Goal: Information Seeking & Learning: Learn about a topic

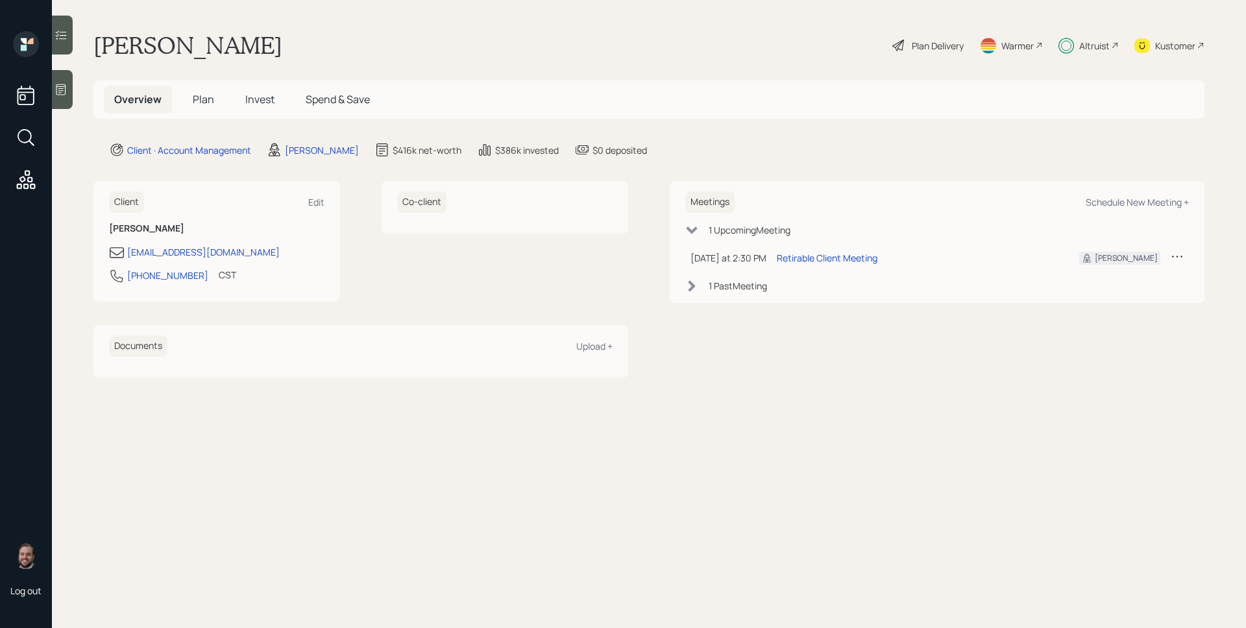
click at [1094, 44] on div "Altruist" at bounding box center [1095, 46] width 31 height 14
click at [840, 258] on div "Retirable Client Meeting" at bounding box center [827, 258] width 101 height 14
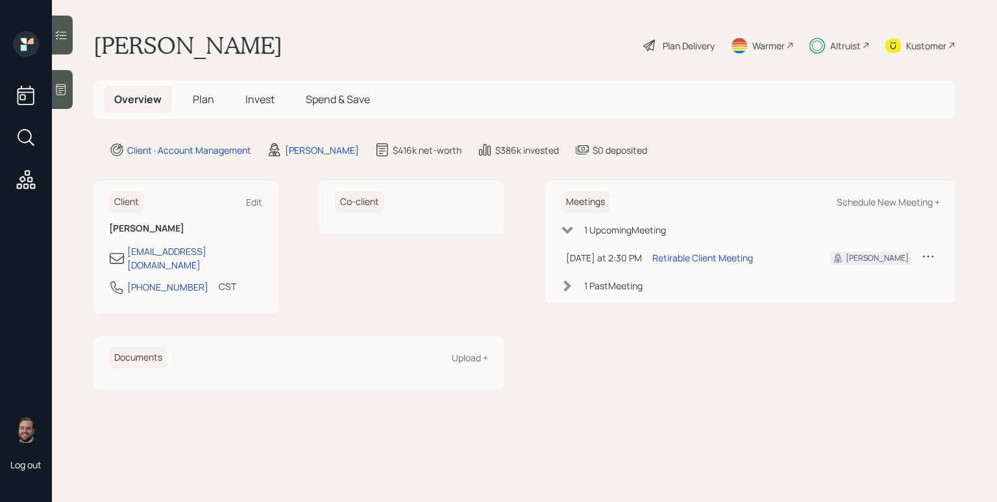
click at [691, 46] on div "Plan Delivery" at bounding box center [689, 46] width 52 height 14
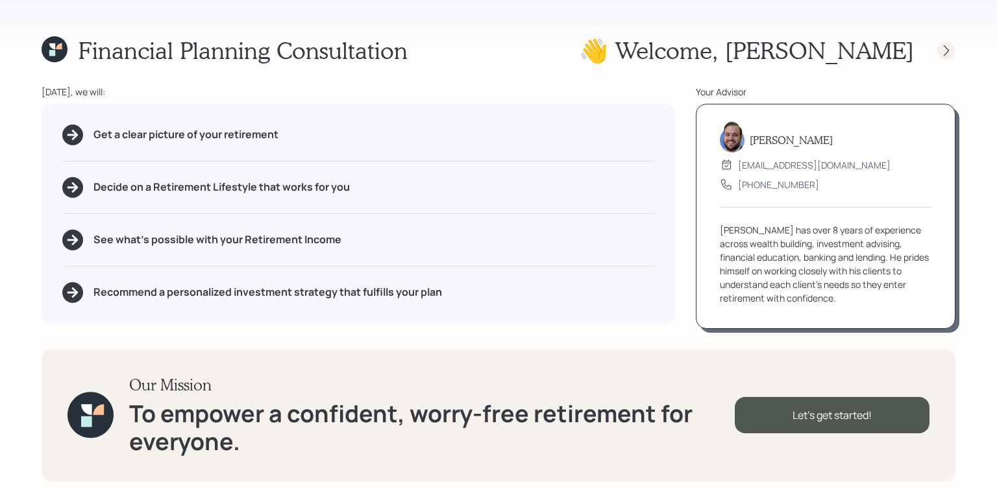
click at [949, 52] on icon at bounding box center [946, 50] width 13 height 13
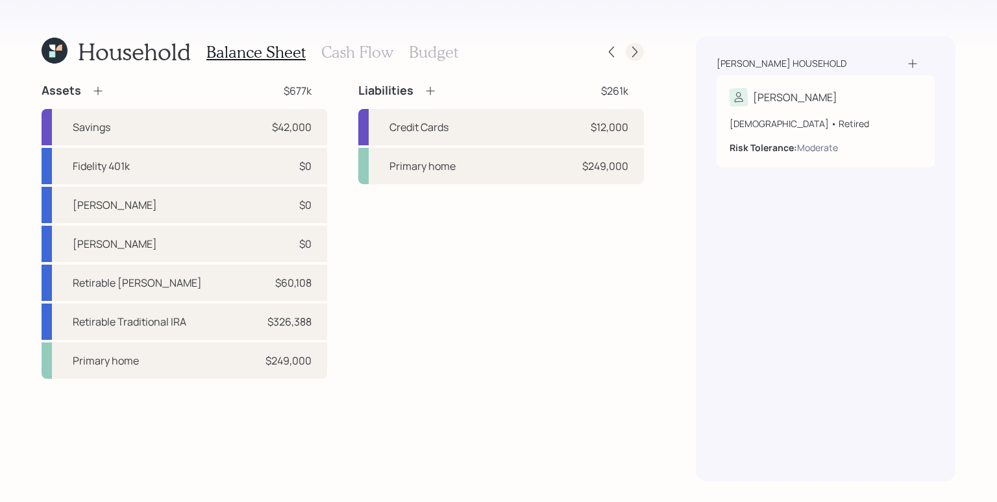
click at [638, 52] on icon at bounding box center [634, 51] width 13 height 13
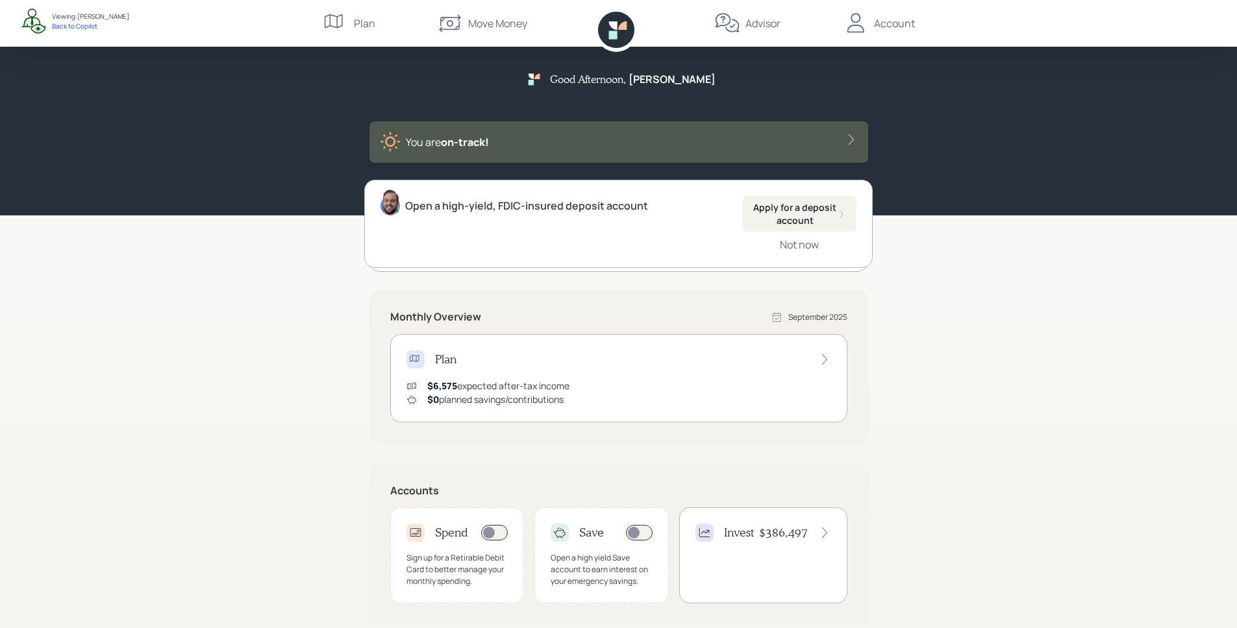
click at [930, 288] on div "Good Afternoon , Tina You are on‑track! Open a high-yield, FDIC-insured deposit…" at bounding box center [618, 402] width 1237 height 805
click at [1017, 153] on div "Good Afternoon , Tina You are on‑track!" at bounding box center [618, 108] width 1237 height 216
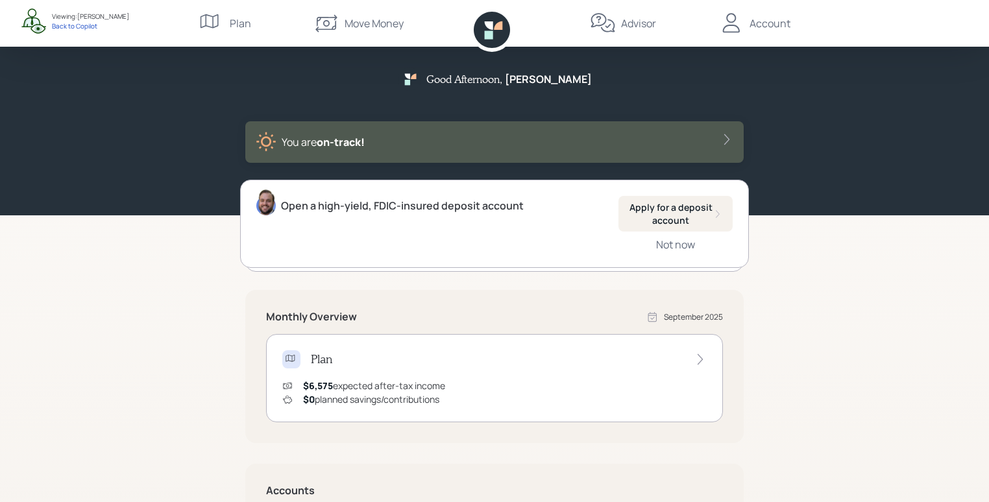
drag, startPoint x: 861, startPoint y: 206, endPoint x: 863, endPoint y: 194, distance: 12.5
click at [861, 204] on div "Good Afternoon , Tina You are on‑track!" at bounding box center [494, 108] width 989 height 216
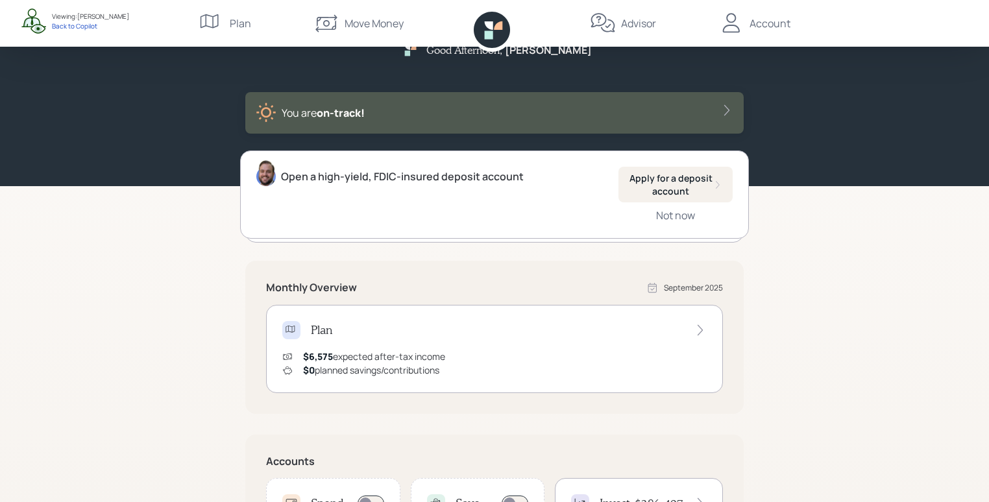
scroll to position [30, 0]
click at [676, 214] on div "Not now" at bounding box center [675, 215] width 39 height 14
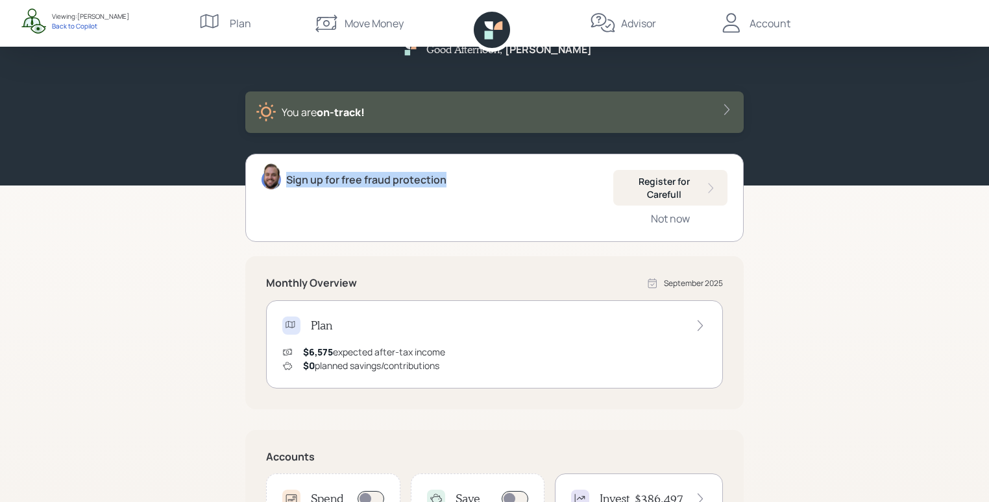
drag, startPoint x: 287, startPoint y: 180, endPoint x: 458, endPoint y: 183, distance: 171.4
click at [458, 183] on div "Sign up for free fraud protection Register for Carefull Not now" at bounding box center [494, 198] width 499 height 88
click at [480, 232] on div "Sign up for free fraud protection Register for Carefull Not now" at bounding box center [494, 198] width 499 height 88
click at [676, 179] on div "Register for Carefull" at bounding box center [670, 187] width 93 height 25
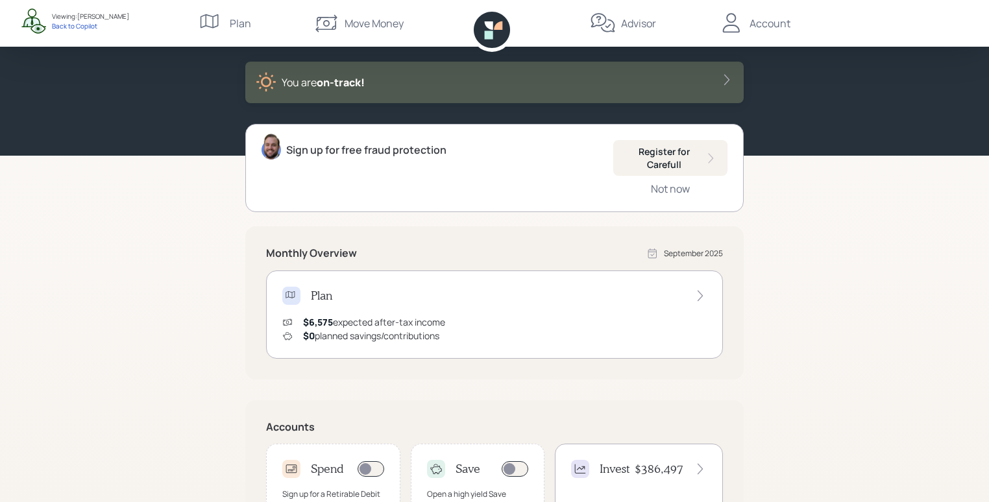
scroll to position [77, 0]
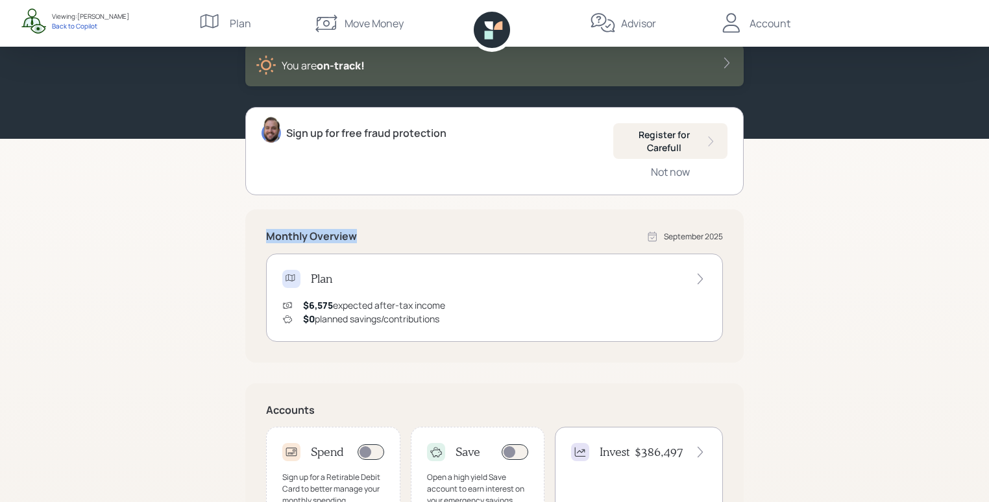
drag, startPoint x: 269, startPoint y: 237, endPoint x: 365, endPoint y: 233, distance: 96.2
click at [365, 233] on div "Monthly Overview September 2025" at bounding box center [494, 236] width 457 height 13
drag, startPoint x: 955, startPoint y: 314, endPoint x: 948, endPoint y: 303, distance: 12.2
click at [956, 314] on div "Good Afternoon , Tina You are on‑track! Sign up for free fraud protection Regis…" at bounding box center [494, 323] width 989 height 801
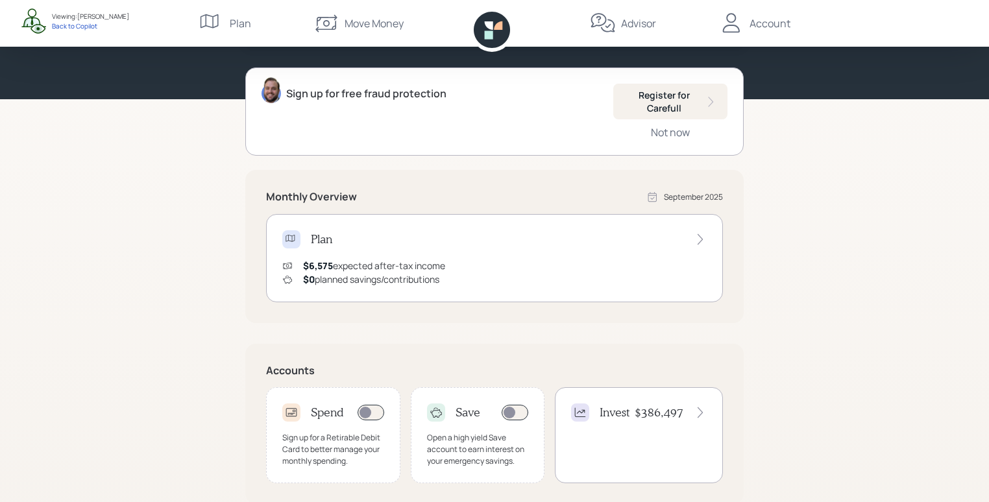
scroll to position [117, 0]
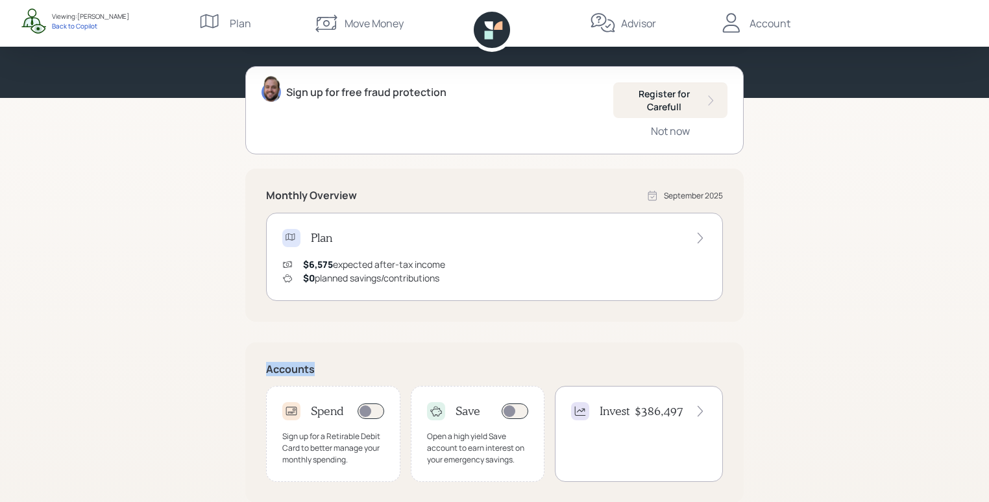
drag, startPoint x: 266, startPoint y: 367, endPoint x: 319, endPoint y: 369, distance: 53.2
click at [319, 369] on div "Accounts Spend Sign up for a Retirable Debit Card to better manage your monthly…" at bounding box center [494, 423] width 499 height 160
click at [340, 371] on h5 "Accounts" at bounding box center [494, 370] width 457 height 12
click at [348, 449] on div "Sign up for a Retirable Debit Card to better manage your monthly spending." at bounding box center [333, 448] width 102 height 35
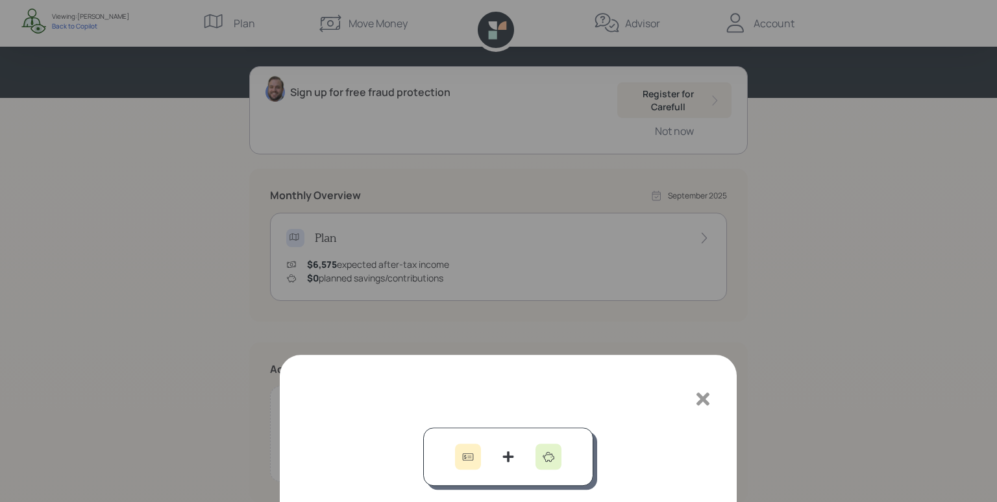
click at [703, 99] on icon at bounding box center [702, 93] width 19 height 19
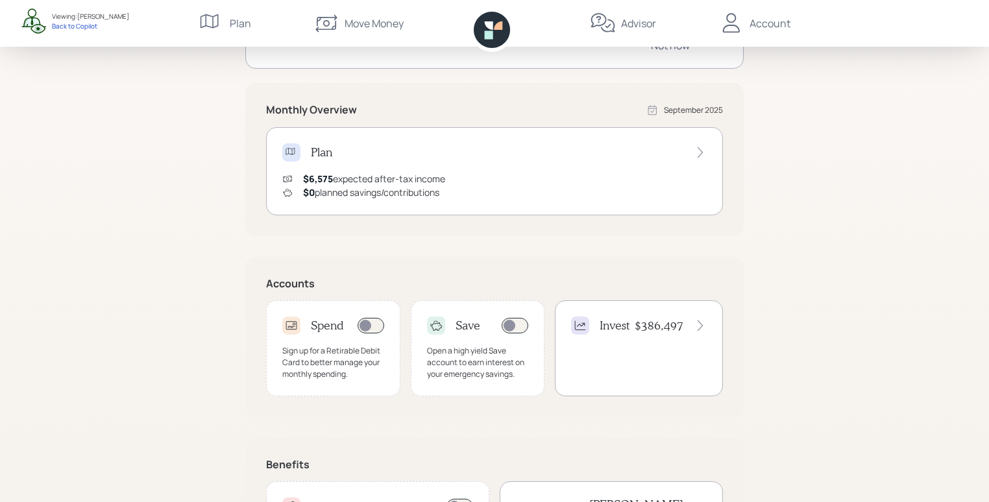
scroll to position [219, 0]
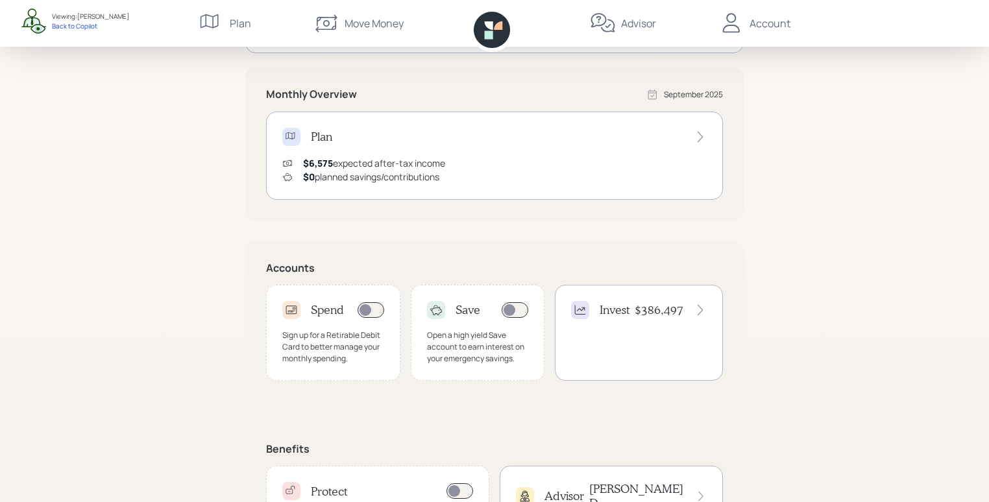
click at [647, 330] on div "Invest $386,497" at bounding box center [639, 333] width 168 height 96
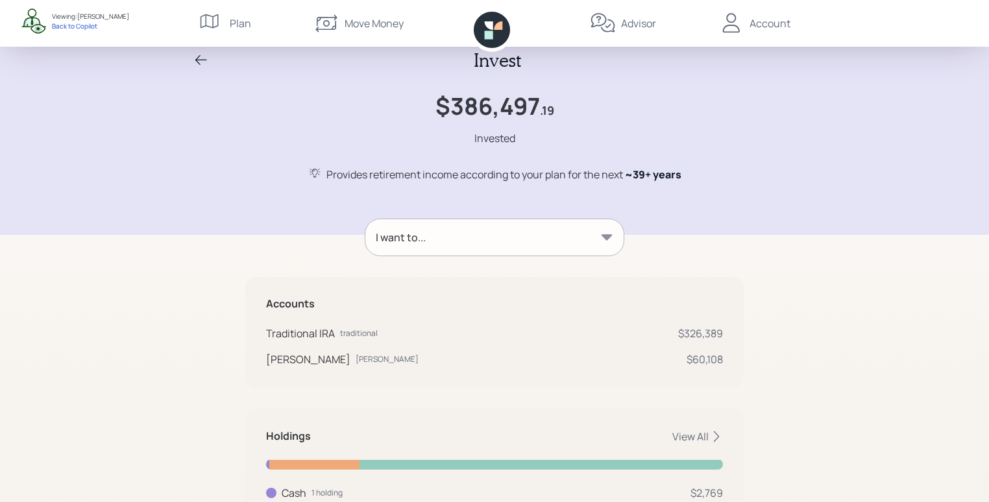
scroll to position [21, 0]
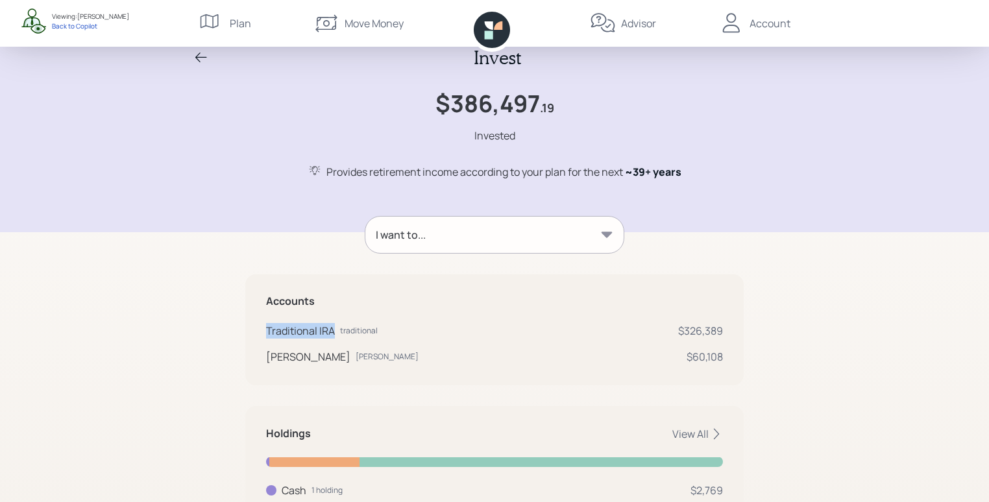
drag, startPoint x: 268, startPoint y: 330, endPoint x: 334, endPoint y: 330, distance: 65.6
click at [334, 330] on div "Traditional IRA" at bounding box center [300, 331] width 69 height 16
click at [298, 359] on div "[PERSON_NAME]" at bounding box center [308, 357] width 84 height 16
drag, startPoint x: 266, startPoint y: 356, endPoint x: 309, endPoint y: 356, distance: 43.5
click at [309, 356] on div "Accounts Traditional IRA traditional $326,389 Roth IRA roth $60,108" at bounding box center [494, 330] width 499 height 111
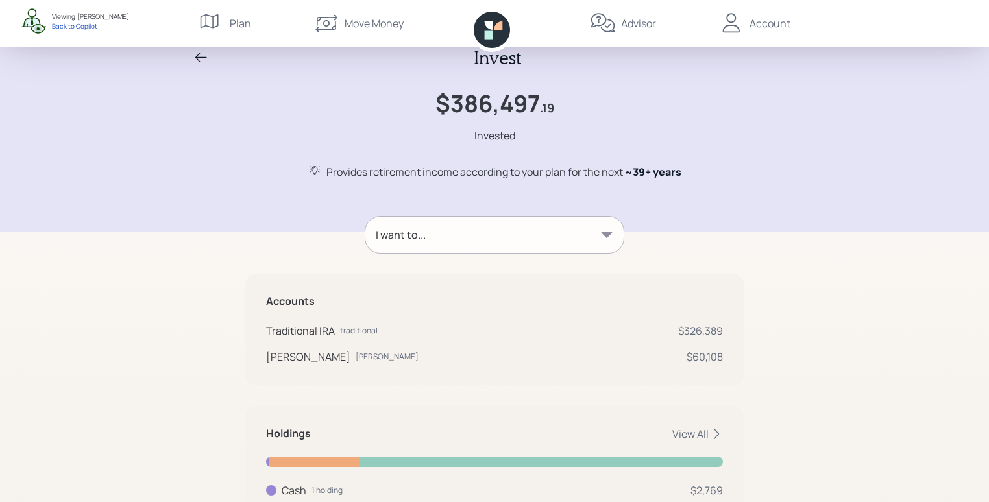
click at [389, 367] on div "Accounts Traditional IRA traditional $326,389 Roth IRA roth $60,108" at bounding box center [494, 330] width 499 height 111
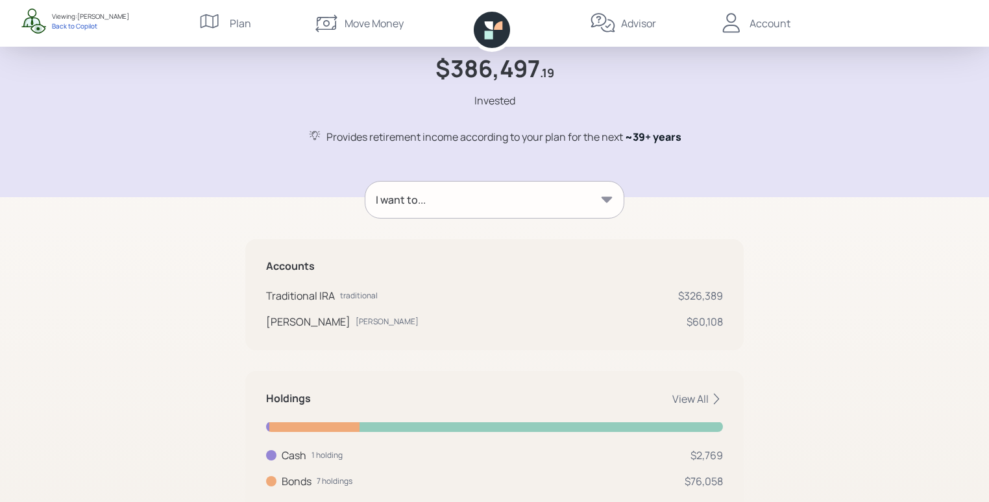
scroll to position [58, 0]
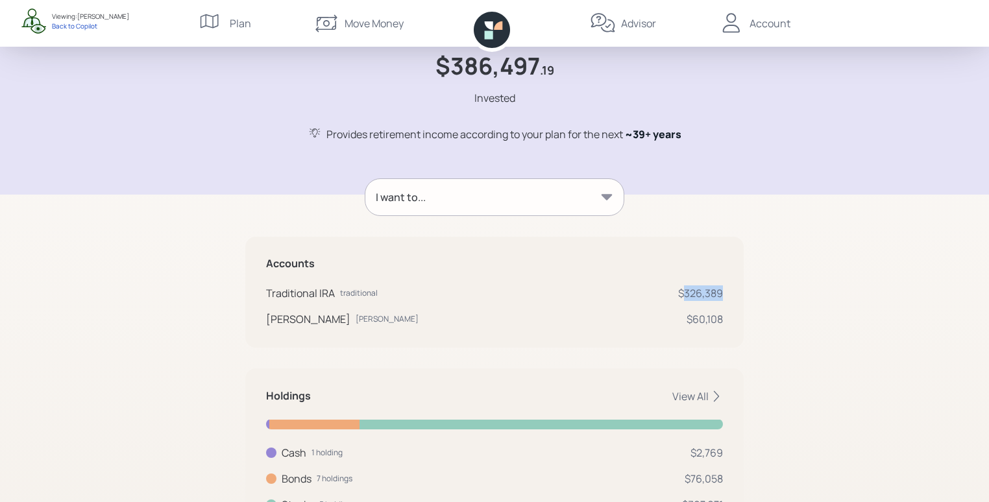
drag, startPoint x: 686, startPoint y: 291, endPoint x: 727, endPoint y: 291, distance: 41.6
click at [727, 291] on div "Accounts Traditional IRA traditional $326,389 Roth IRA roth $60,108" at bounding box center [494, 292] width 499 height 111
drag, startPoint x: 721, startPoint y: 317, endPoint x: 682, endPoint y: 315, distance: 39.6
click at [682, 315] on div "Roth IRA roth $60,108" at bounding box center [494, 320] width 457 height 16
click at [648, 316] on div "Roth IRA roth $60,108" at bounding box center [494, 320] width 457 height 16
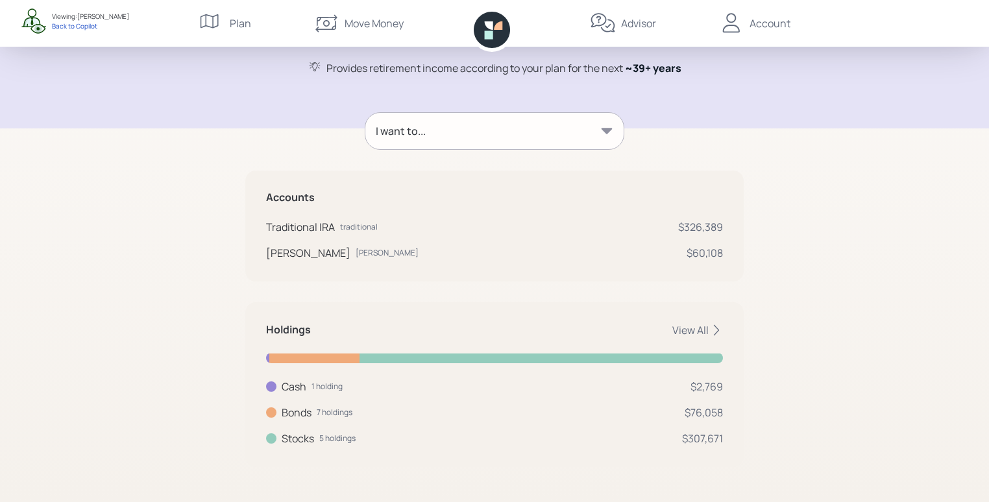
scroll to position [125, 0]
click at [699, 333] on div "View All" at bounding box center [698, 330] width 51 height 14
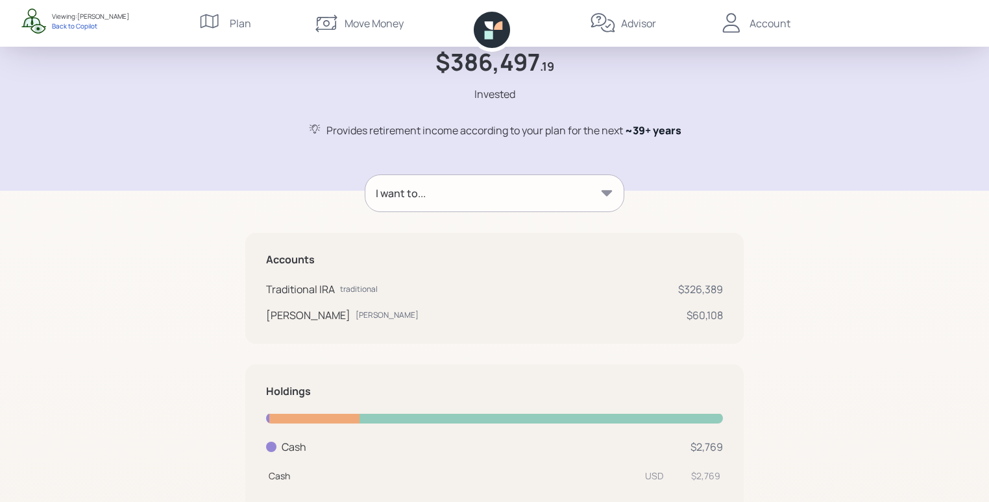
scroll to position [0, 0]
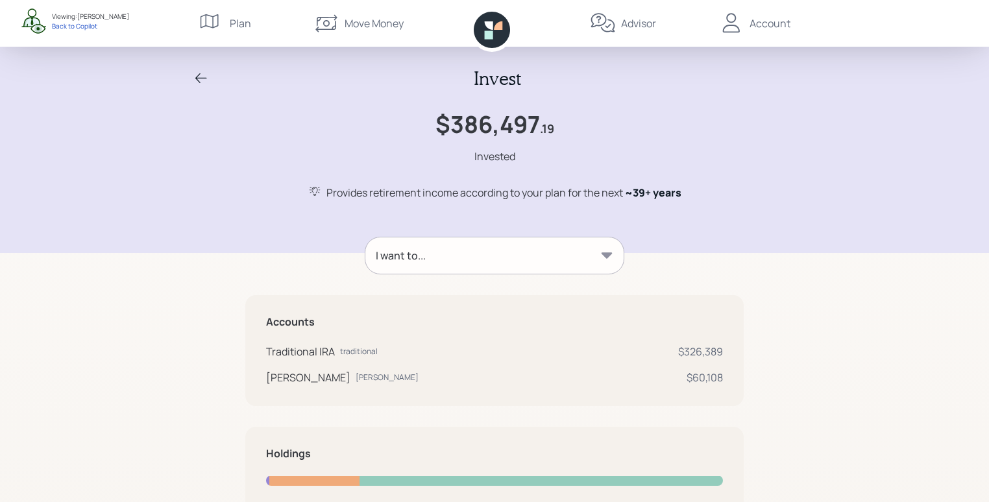
click at [505, 265] on div "I want to..." at bounding box center [494, 256] width 258 height 36
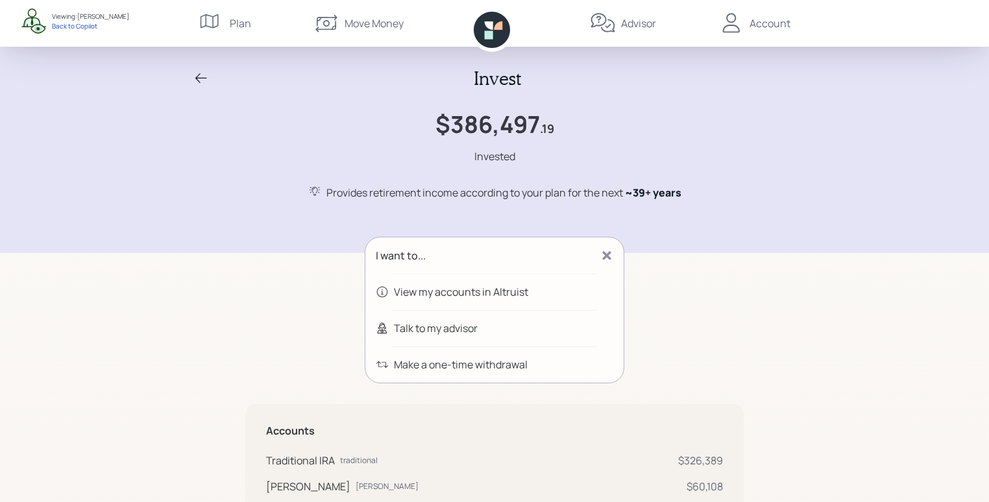
click at [433, 334] on div "Talk to my advisor" at bounding box center [436, 329] width 84 height 16
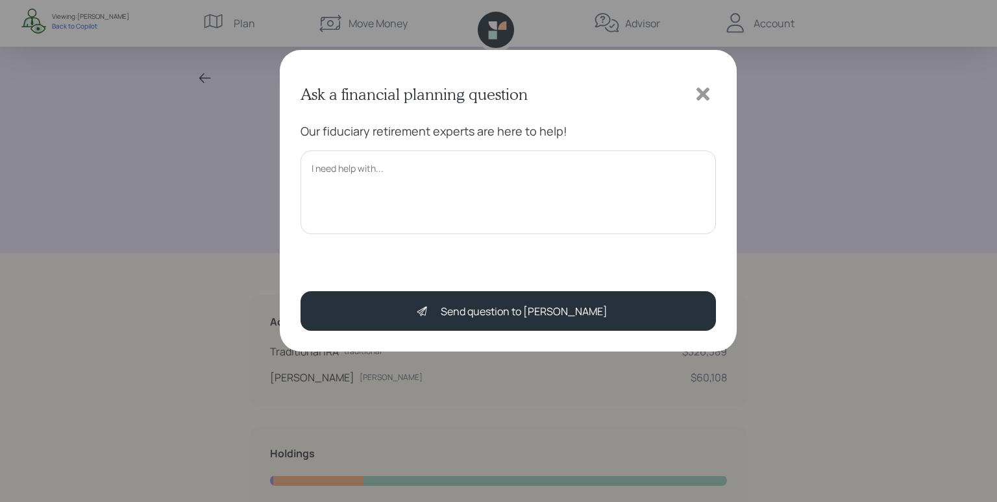
click at [336, 179] on textarea at bounding box center [508, 192] width 415 height 83
click at [694, 92] on icon at bounding box center [702, 93] width 19 height 19
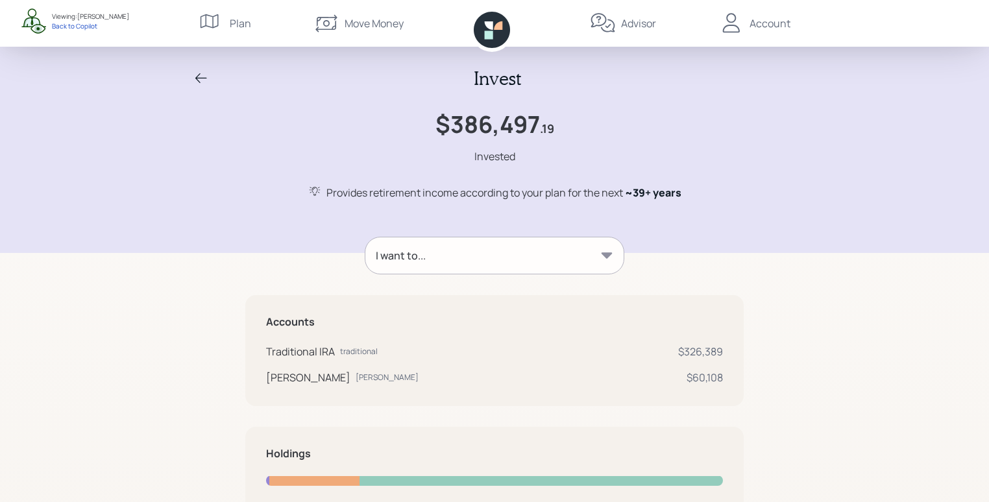
click at [532, 263] on div "I want to..." at bounding box center [494, 256] width 258 height 36
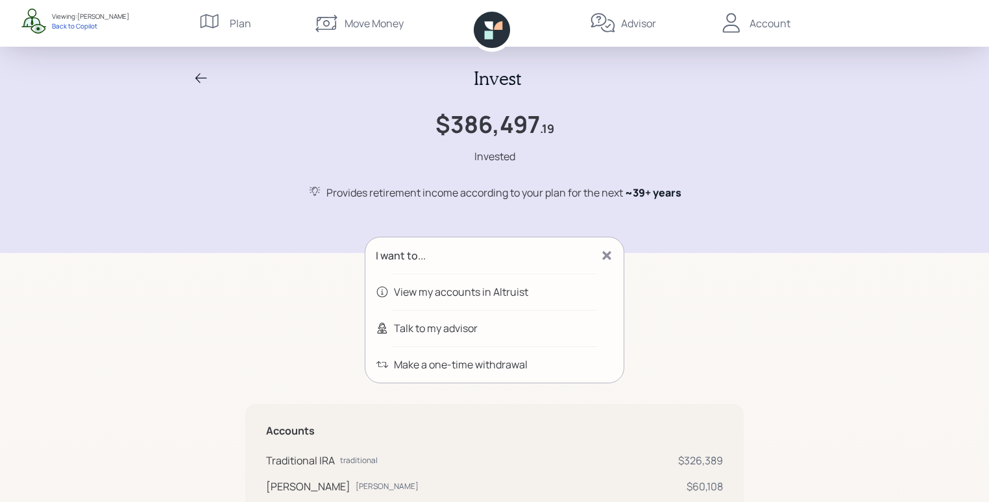
click at [496, 29] on icon at bounding box center [498, 25] width 8 height 8
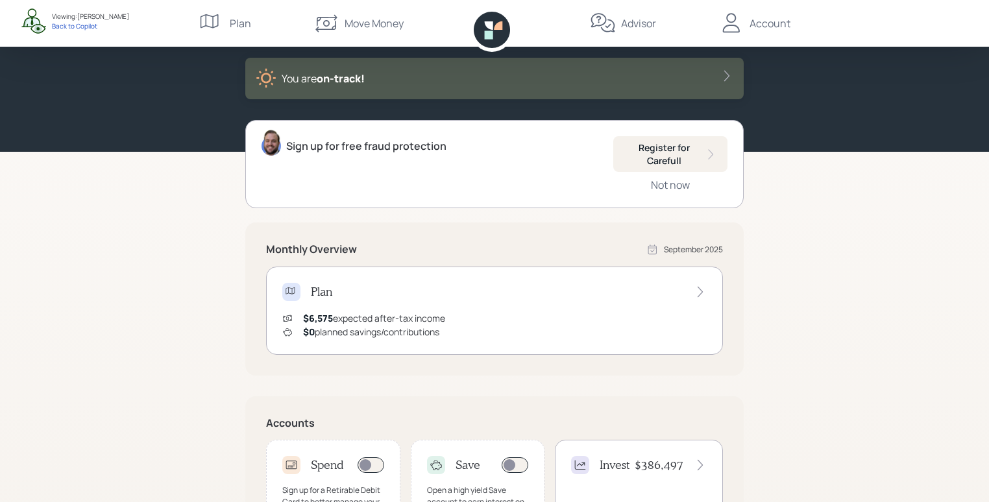
scroll to position [297, 0]
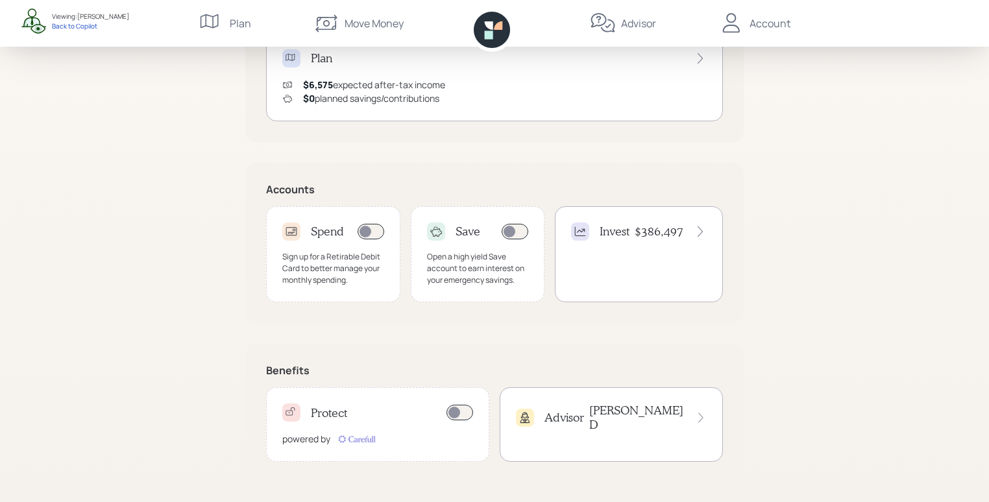
click at [632, 426] on div "Advisor James D" at bounding box center [611, 425] width 223 height 75
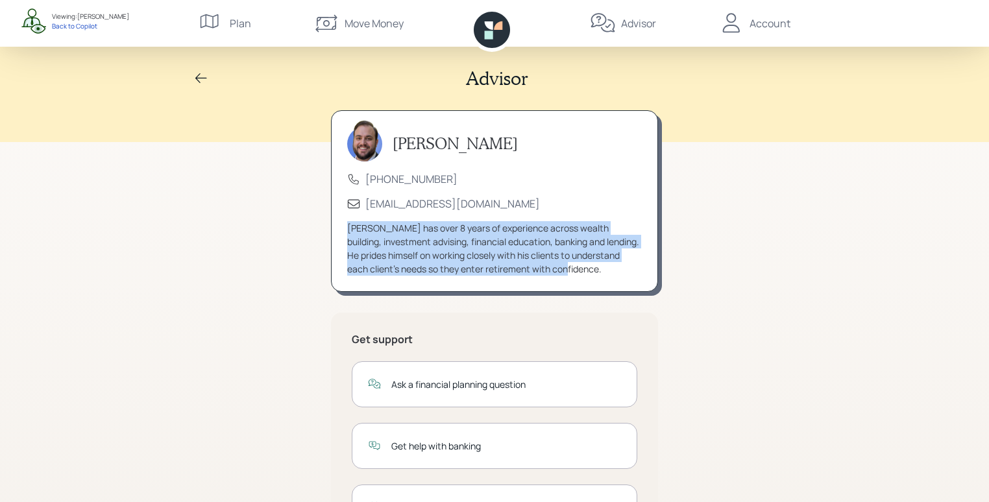
drag, startPoint x: 348, startPoint y: 229, endPoint x: 620, endPoint y: 265, distance: 274.3
click at [620, 266] on div "James has over 8 years of experience across wealth building, investment advisin…" at bounding box center [494, 248] width 295 height 55
click at [750, 258] on div "Advisor James DiStasi (833) 222-1807 advisor@retirable.com James has over 8 yea…" at bounding box center [494, 317] width 989 height 634
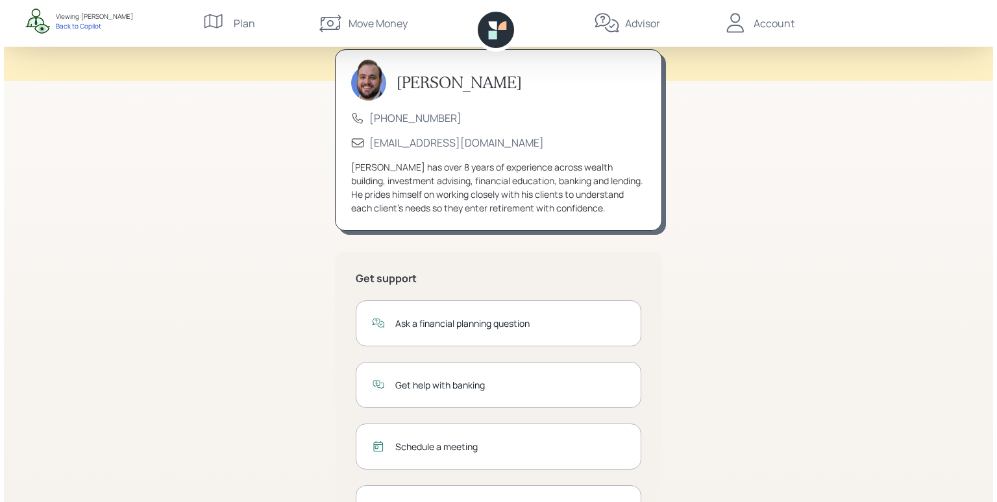
scroll to position [130, 0]
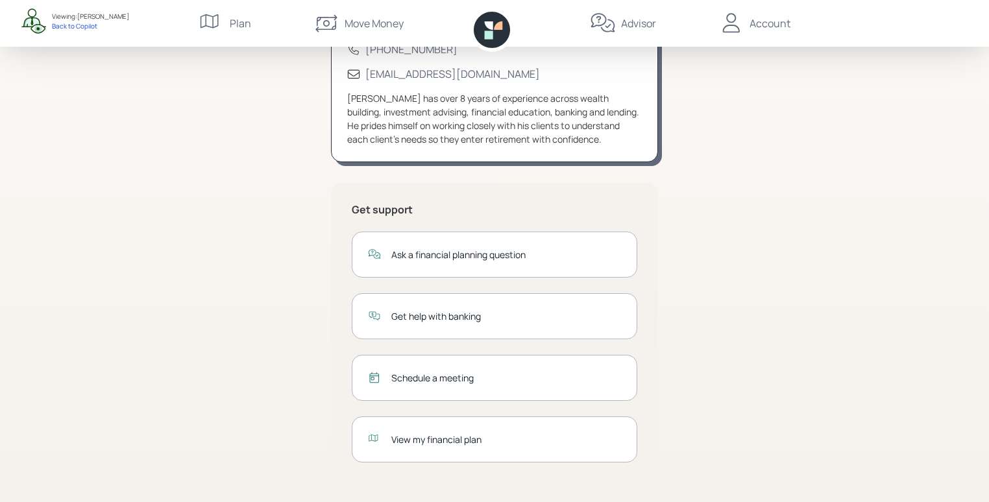
click at [549, 262] on div "Ask a financial planning question" at bounding box center [495, 255] width 286 height 46
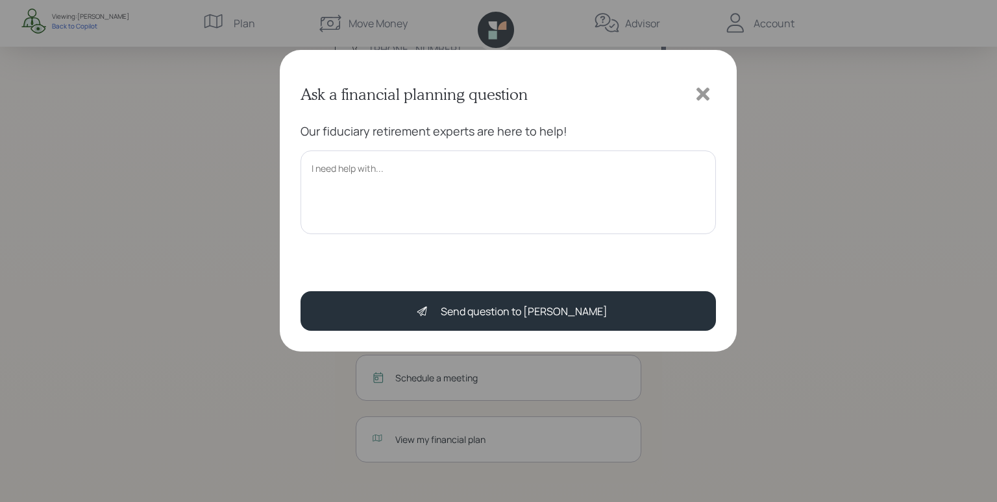
click at [467, 192] on textarea at bounding box center [508, 192] width 415 height 83
click at [702, 97] on icon at bounding box center [703, 94] width 13 height 13
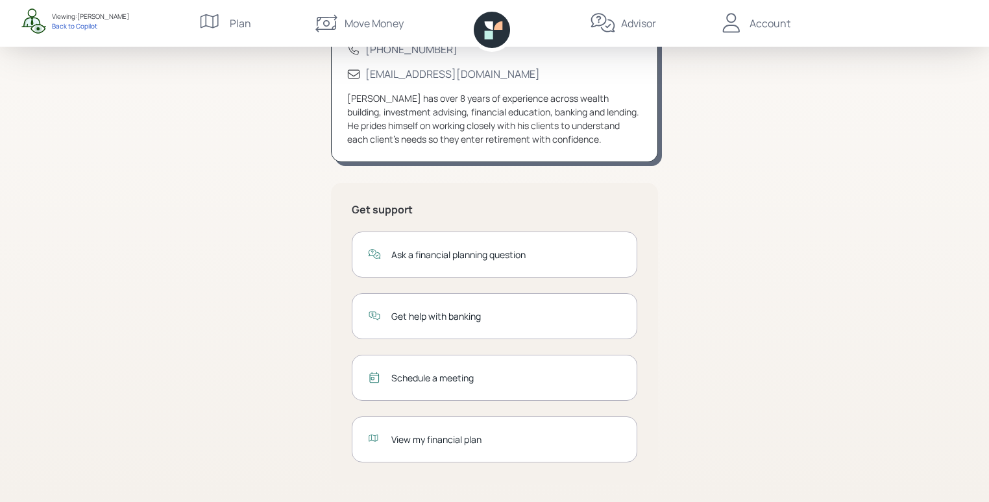
click at [485, 384] on div "Schedule a meeting" at bounding box center [495, 378] width 286 height 46
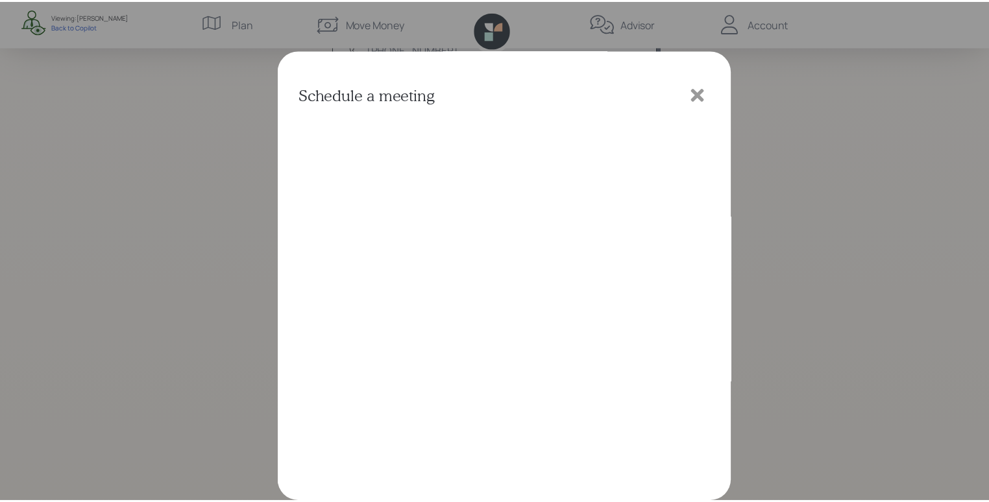
scroll to position [3, 0]
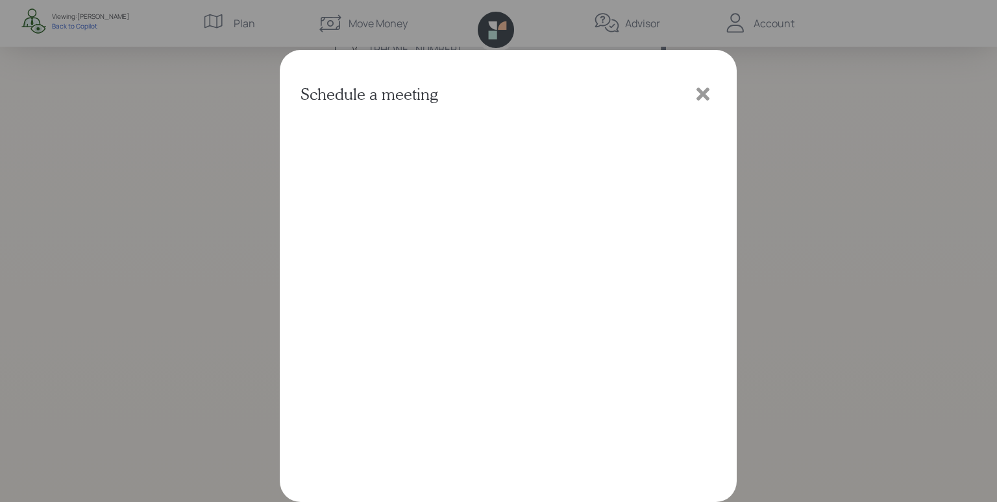
click at [707, 91] on icon at bounding box center [703, 94] width 13 height 13
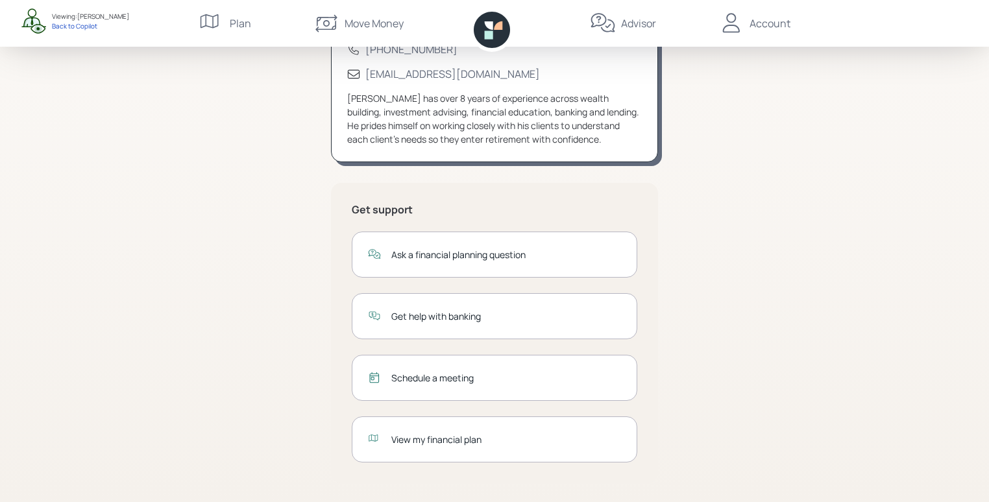
click at [486, 439] on div "View my financial plan" at bounding box center [506, 440] width 230 height 14
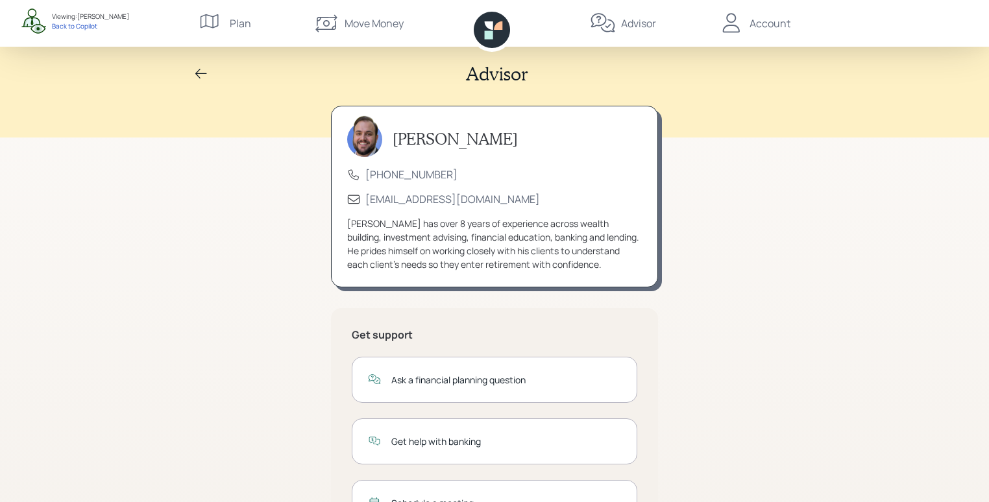
scroll to position [0, 0]
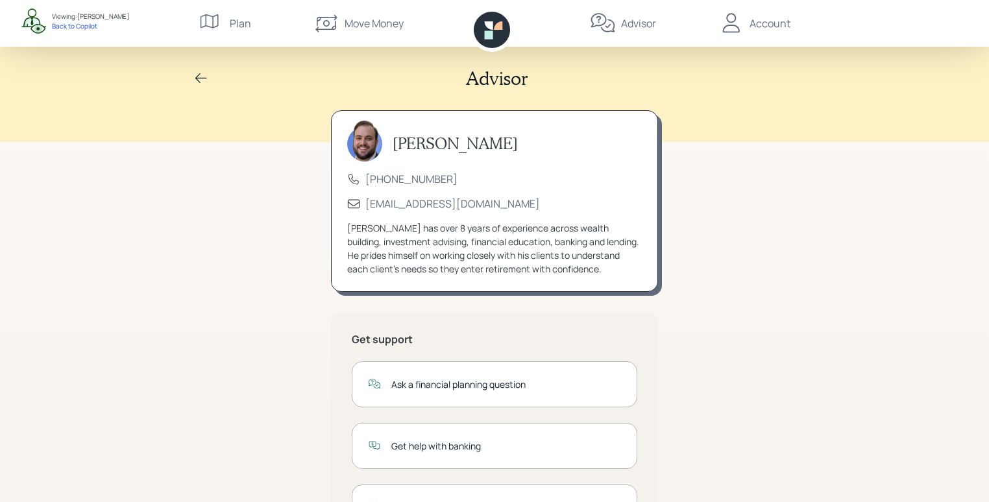
click at [760, 29] on div "Account" at bounding box center [770, 24] width 41 height 16
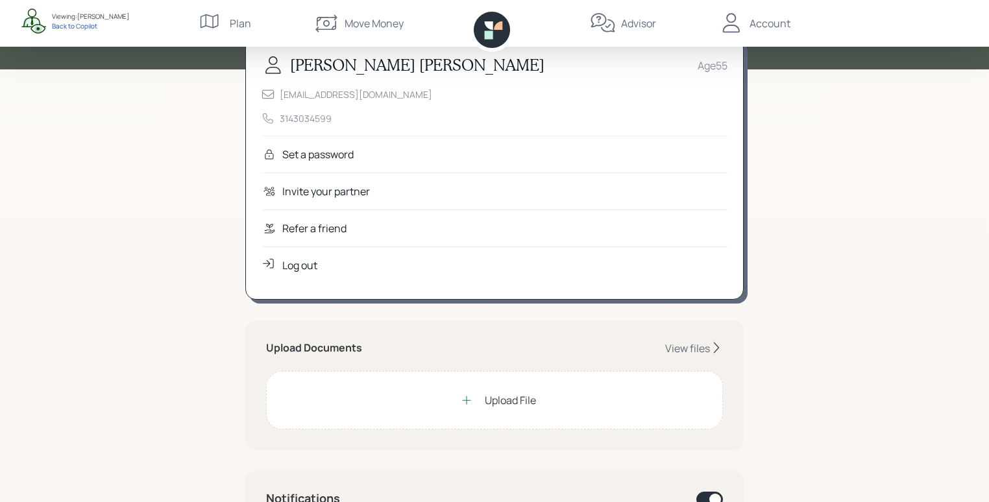
scroll to position [68, 0]
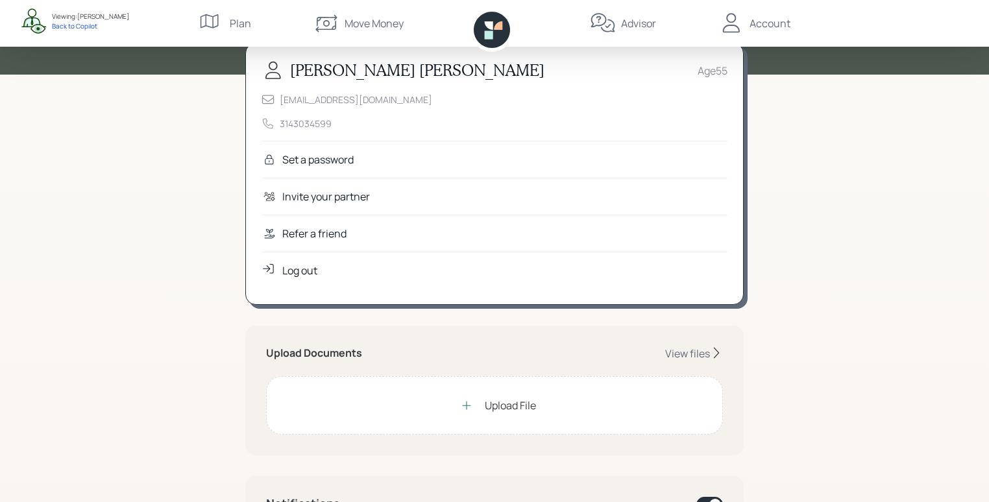
click at [314, 229] on div "Refer a friend" at bounding box center [314, 234] width 64 height 16
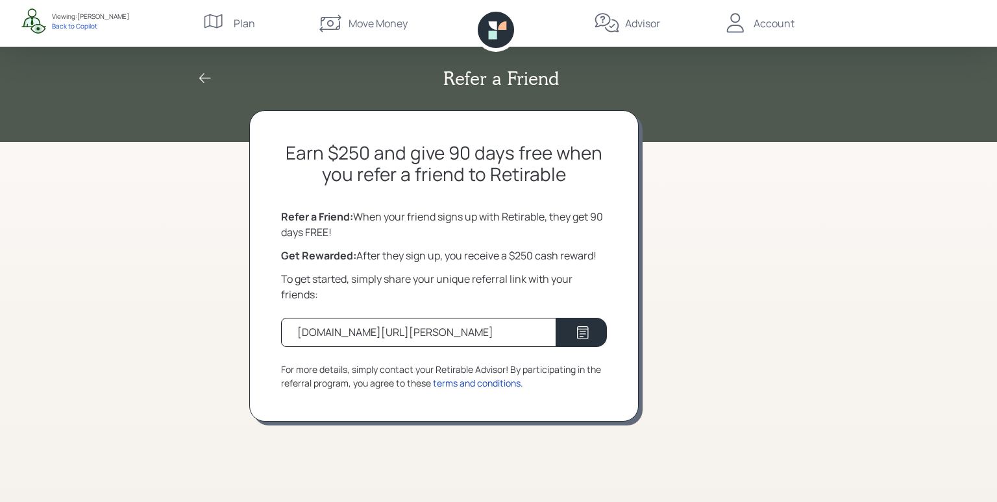
click at [493, 37] on icon at bounding box center [493, 35] width 8 height 8
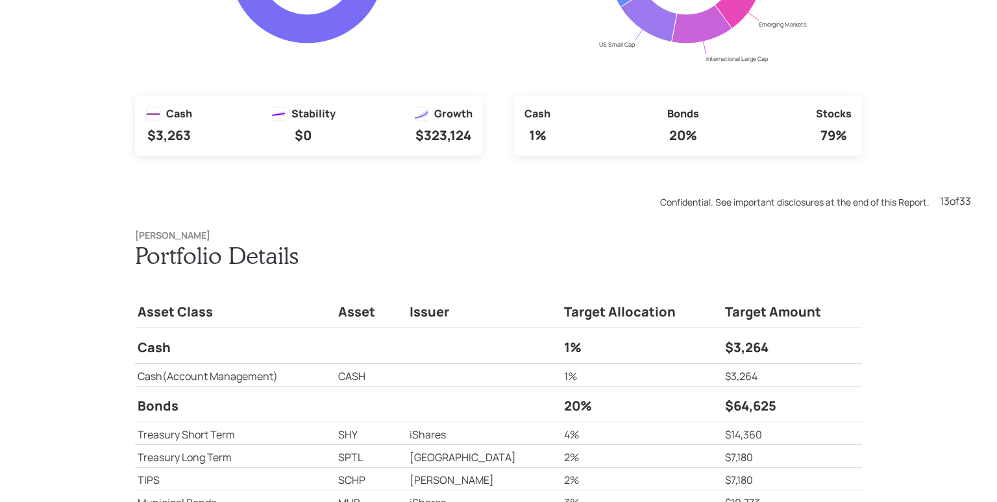
scroll to position [6032, 0]
